Goal: Navigation & Orientation: Go to known website

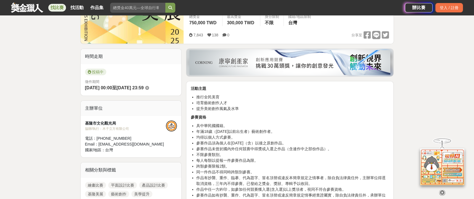
scroll to position [103, 0]
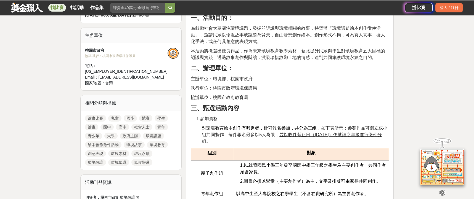
scroll to position [51, 0]
